Goal: Find specific page/section: Find specific page/section

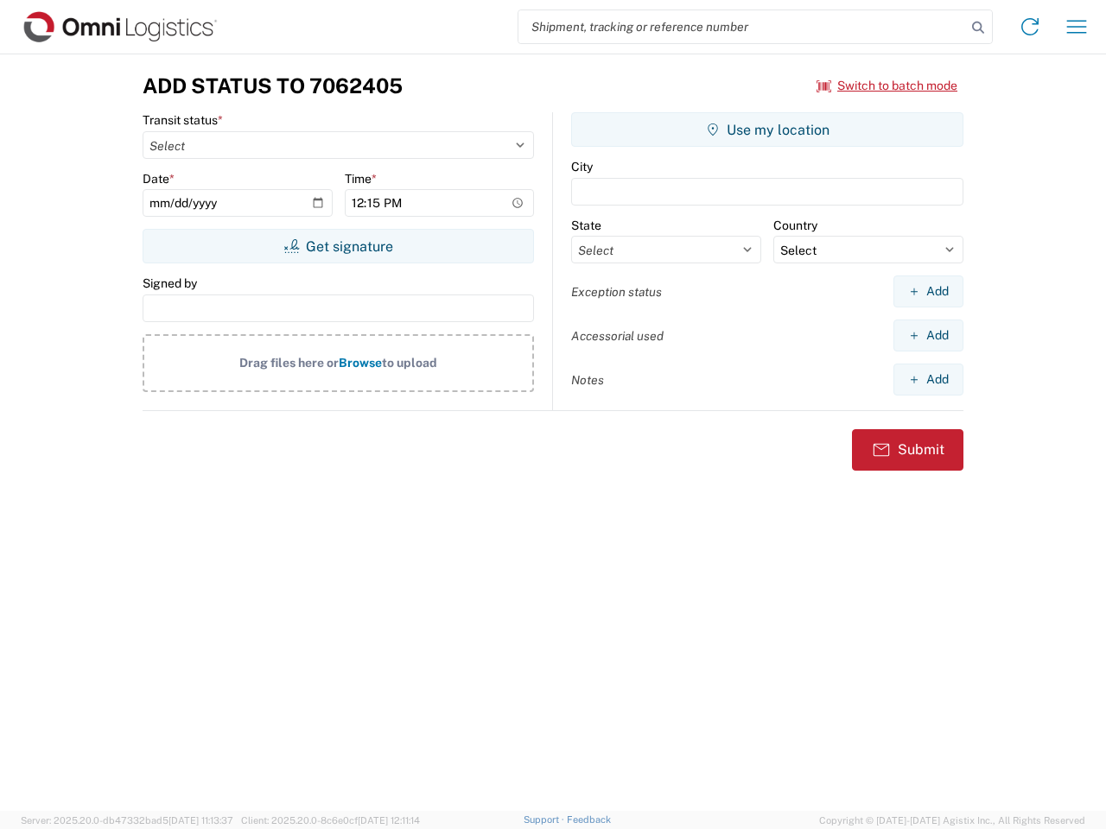
click at [742, 27] on input "search" at bounding box center [742, 26] width 448 height 33
click at [978, 28] on icon at bounding box center [978, 28] width 24 height 24
click at [1030, 27] on icon at bounding box center [1030, 27] width 28 height 28
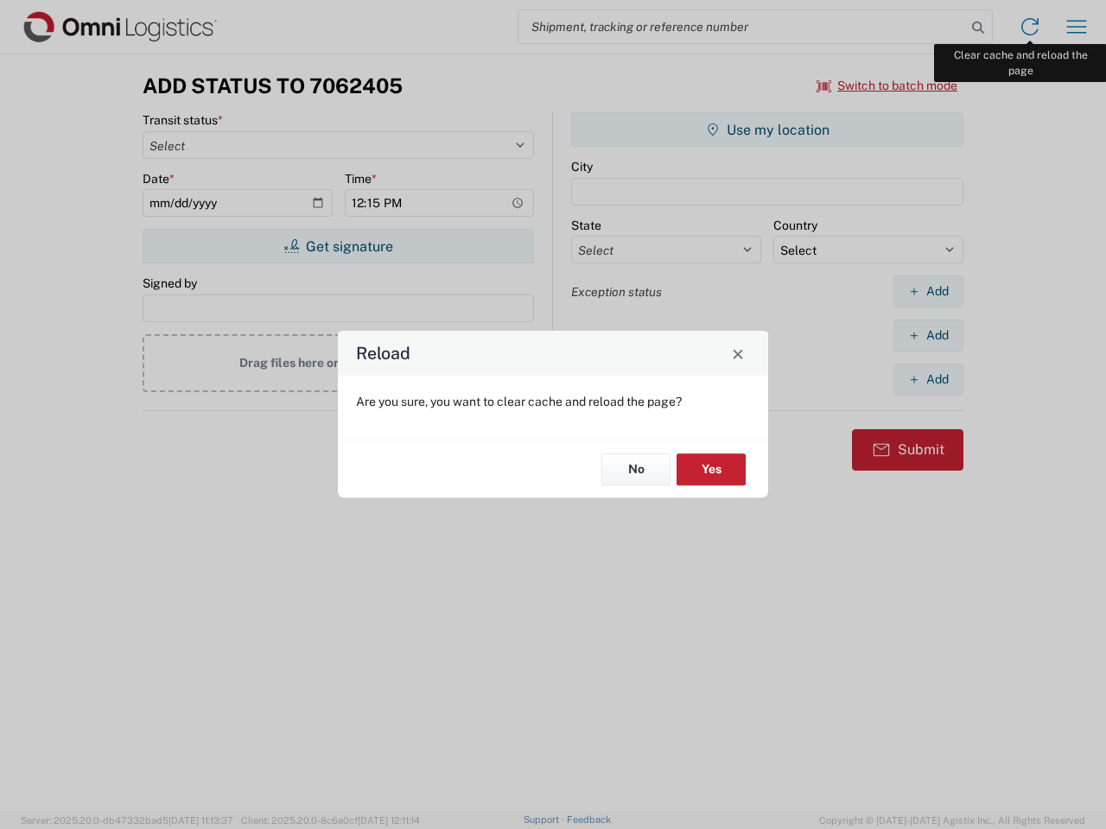
click at [1076, 27] on div "Reload Are you sure, you want to clear cache and reload the page? No Yes" at bounding box center [553, 414] width 1106 height 829
click at [887, 86] on div "Reload Are you sure, you want to clear cache and reload the page? No Yes" at bounding box center [553, 414] width 1106 height 829
click at [338, 246] on div "Reload Are you sure, you want to clear cache and reload the page? No Yes" at bounding box center [553, 414] width 1106 height 829
click at [767, 130] on div "Reload Are you sure, you want to clear cache and reload the page? No Yes" at bounding box center [553, 414] width 1106 height 829
click at [928, 291] on div "Reload Are you sure, you want to clear cache and reload the page? No Yes" at bounding box center [553, 414] width 1106 height 829
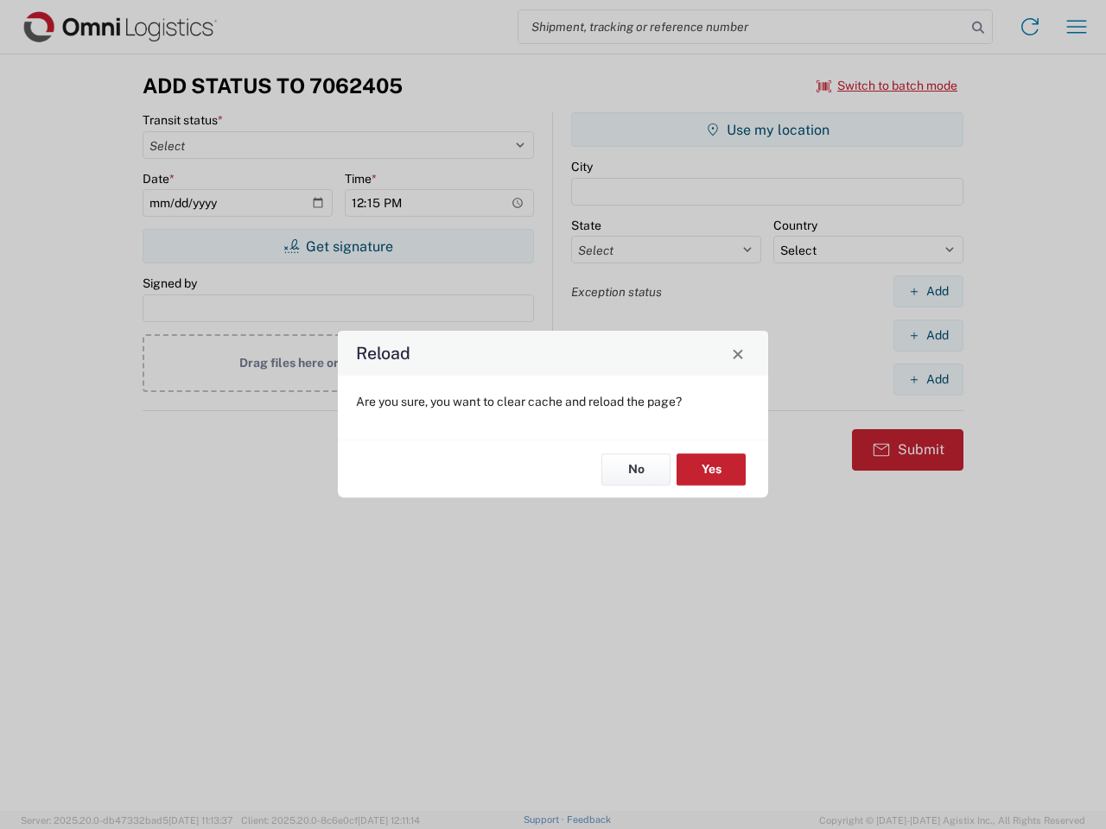
click at [928, 335] on div "Reload Are you sure, you want to clear cache and reload the page? No Yes" at bounding box center [553, 414] width 1106 height 829
click at [928, 379] on div "Reload Are you sure, you want to clear cache and reload the page? No Yes" at bounding box center [553, 414] width 1106 height 829
